Goal: Navigation & Orientation: Go to known website

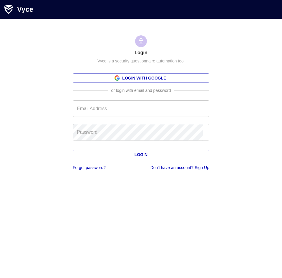
click at [22, 11] on div "Vyce" at bounding box center [25, 9] width 16 height 8
